Goal: Transaction & Acquisition: Purchase product/service

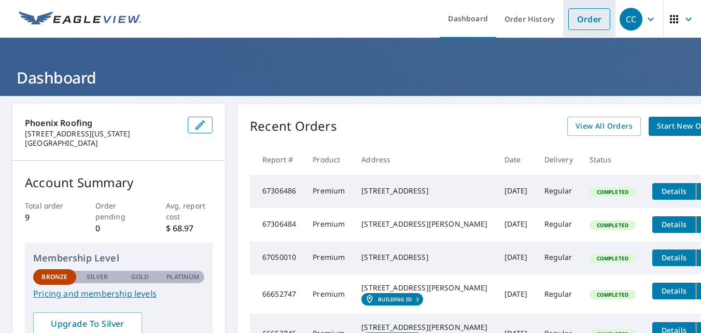
click at [580, 28] on link "Order" at bounding box center [589, 19] width 42 height 22
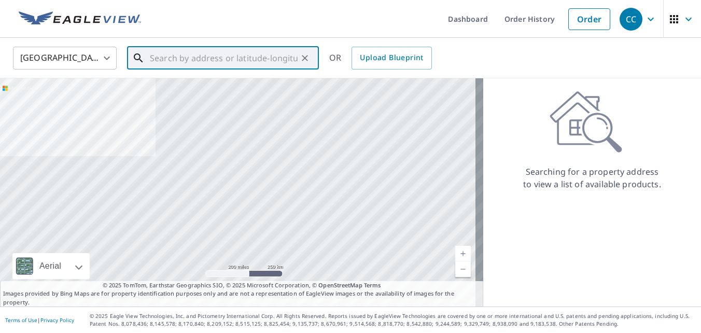
click at [209, 64] on input "text" at bounding box center [224, 58] width 148 height 29
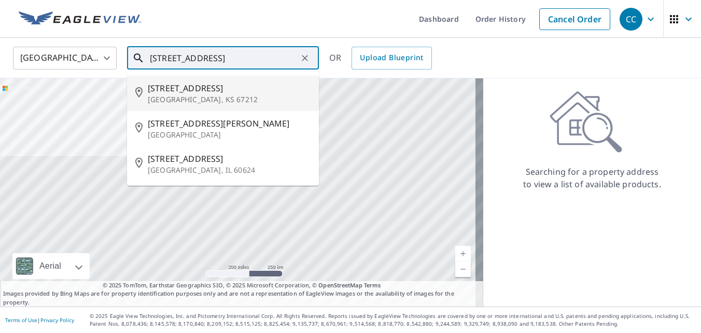
click at [202, 89] on span "[STREET_ADDRESS]" at bounding box center [229, 88] width 163 height 12
type input "[STREET_ADDRESS]"
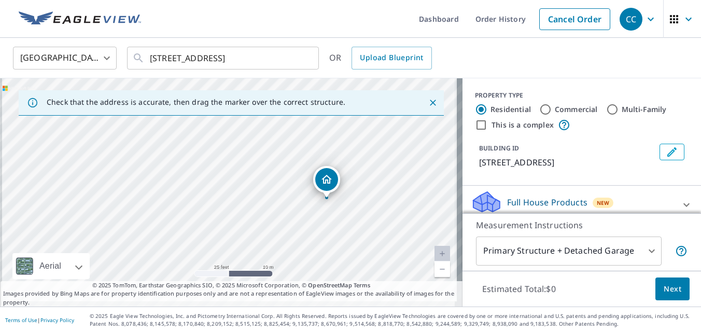
drag, startPoint x: 193, startPoint y: 191, endPoint x: 297, endPoint y: 194, distance: 104.2
click at [297, 194] on div "[STREET_ADDRESS]" at bounding box center [231, 192] width 462 height 228
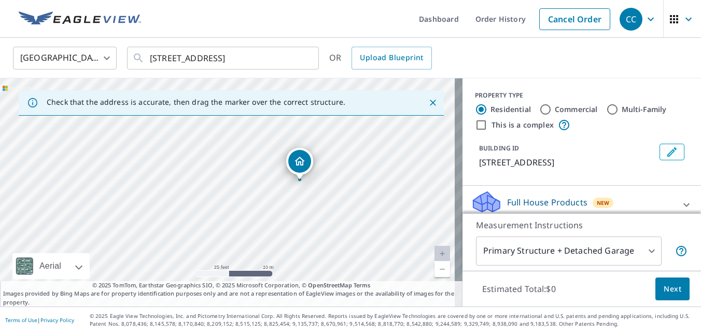
drag, startPoint x: 318, startPoint y: 209, endPoint x: 290, endPoint y: 195, distance: 31.3
click at [290, 195] on div "[STREET_ADDRESS]" at bounding box center [231, 192] width 462 height 228
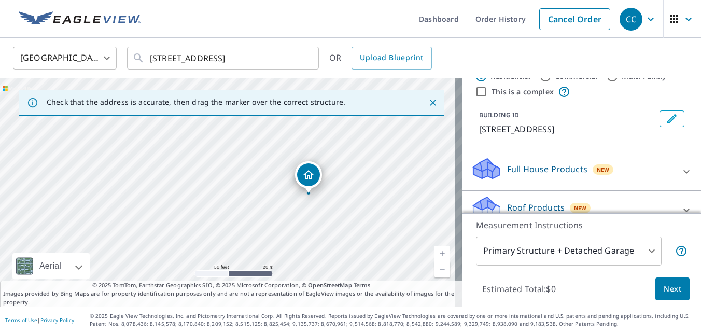
scroll to position [52, 0]
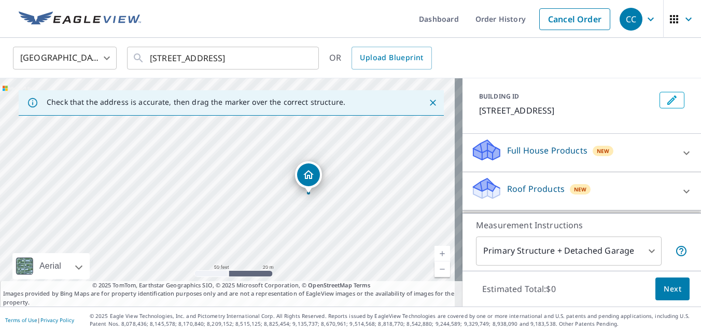
click at [525, 159] on div "Full House Products New" at bounding box center [572, 153] width 203 height 30
click at [526, 159] on div "Full House Products New" at bounding box center [575, 153] width 209 height 30
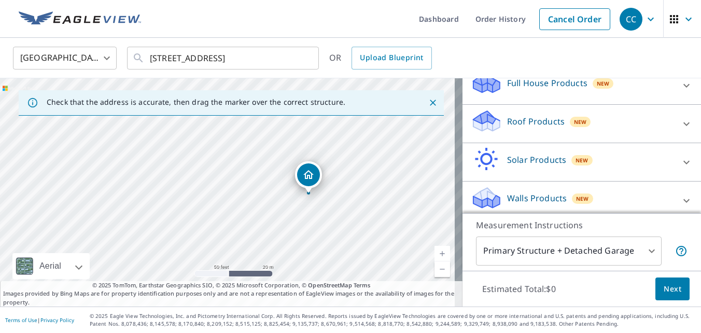
scroll to position [126, 0]
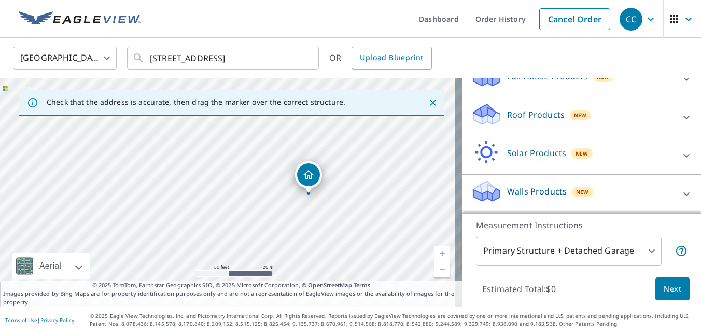
click at [516, 114] on p "Roof Products" at bounding box center [536, 114] width 58 height 12
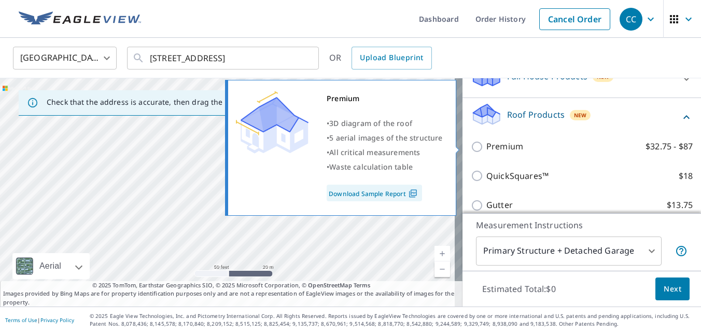
click at [519, 141] on label "Premium $32.75 - $87" at bounding box center [589, 146] width 206 height 13
click at [486, 141] on input "Premium $32.75 - $87" at bounding box center [479, 146] width 16 height 12
checkbox input "true"
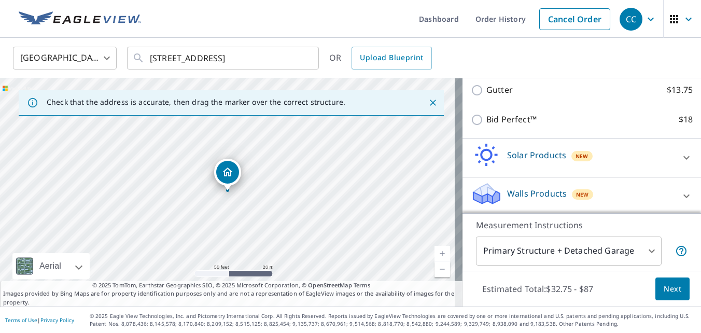
scroll to position [277, 0]
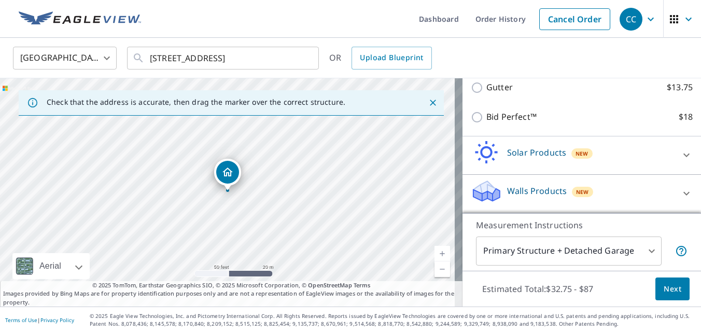
click at [593, 261] on body "CC CC Dashboard Order History Cancel Order CC [GEOGRAPHIC_DATA] [GEOGRAPHIC_DAT…" at bounding box center [350, 166] width 701 height 333
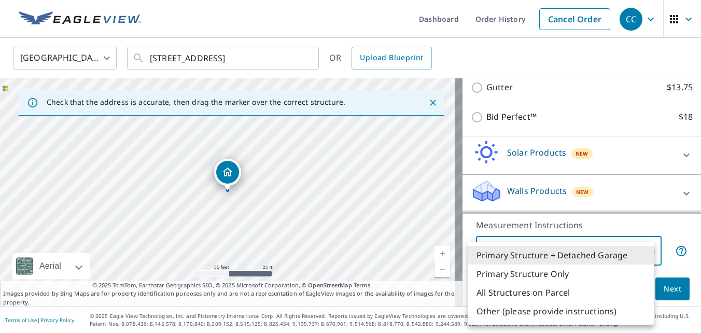
click at [560, 277] on li "Primary Structure Only" at bounding box center [561, 273] width 186 height 19
type input "2"
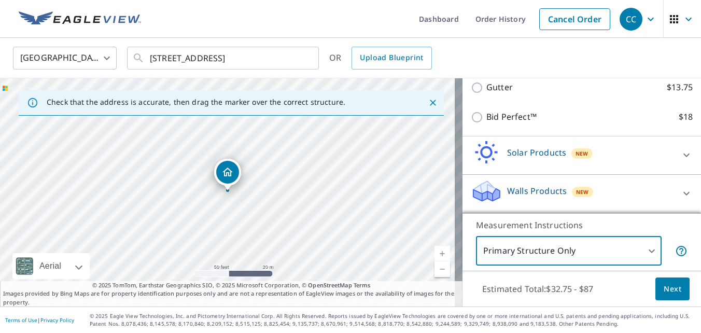
click at [655, 286] on button "Next" at bounding box center [672, 288] width 34 height 23
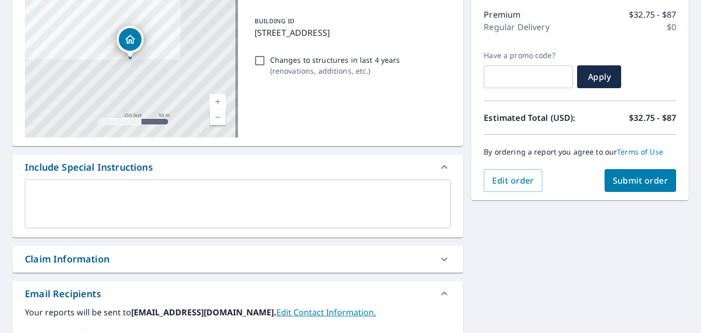
scroll to position [207, 0]
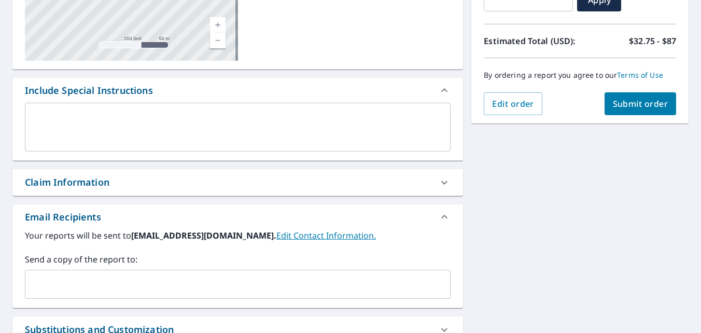
click at [615, 103] on span "Submit order" at bounding box center [640, 103] width 55 height 11
